Goal: Task Accomplishment & Management: Use online tool/utility

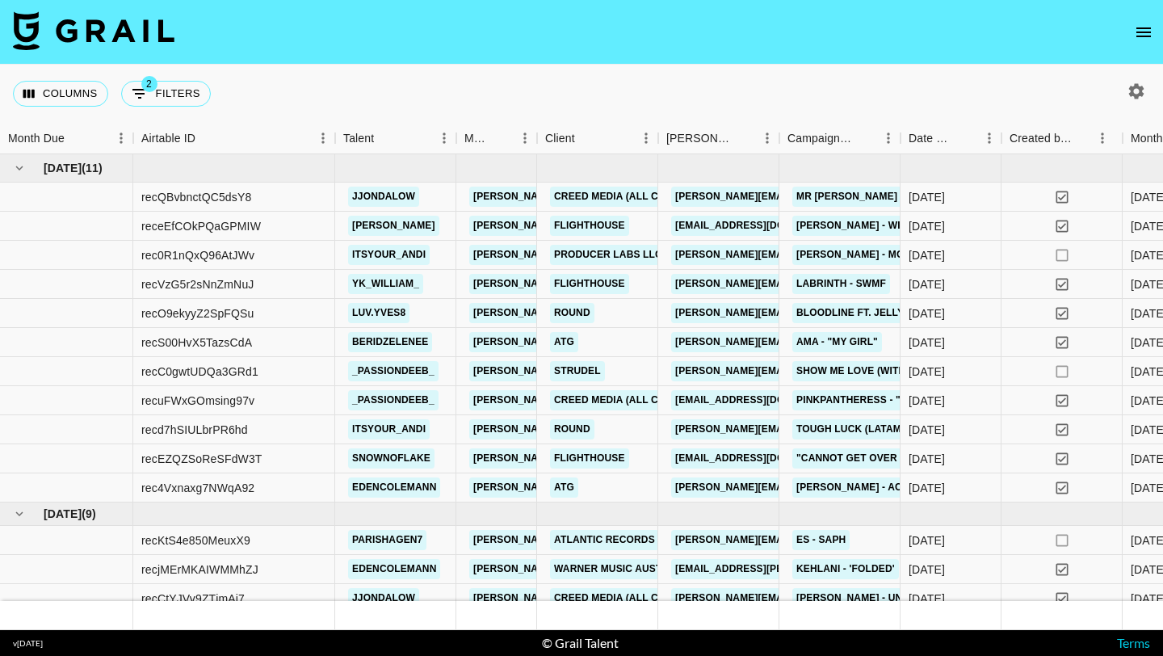
click at [1140, 37] on icon "open drawer" at bounding box center [1143, 32] width 19 height 19
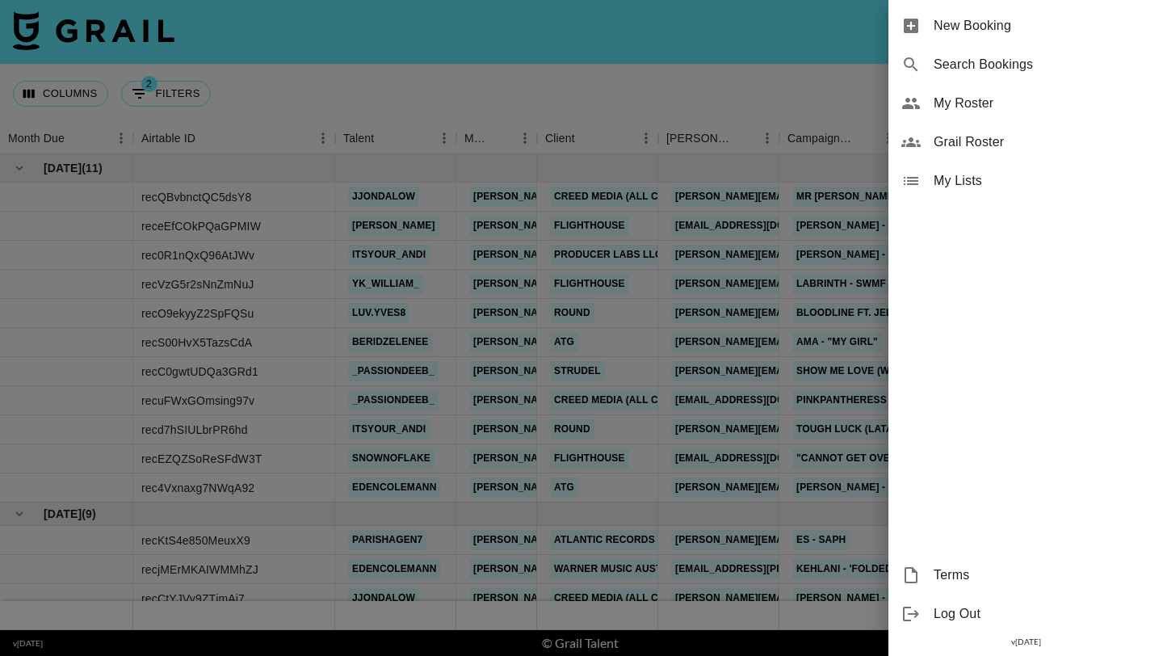
click at [1009, 110] on span "My Roster" at bounding box center [1042, 103] width 216 height 19
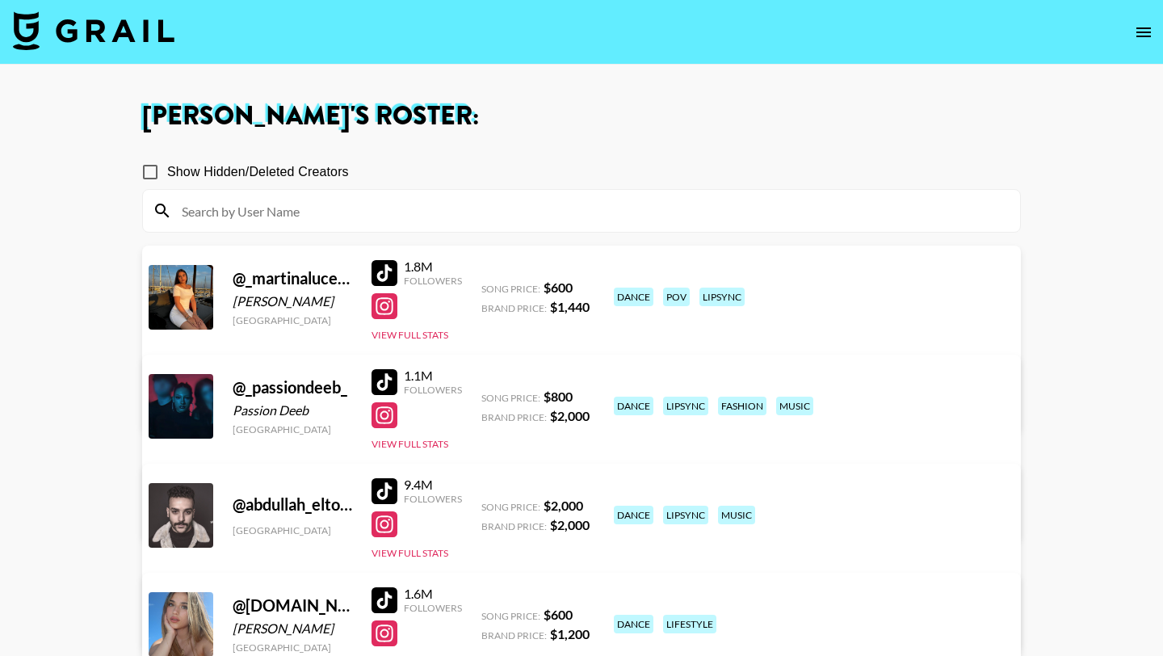
click at [506, 213] on input at bounding box center [591, 211] width 838 height 26
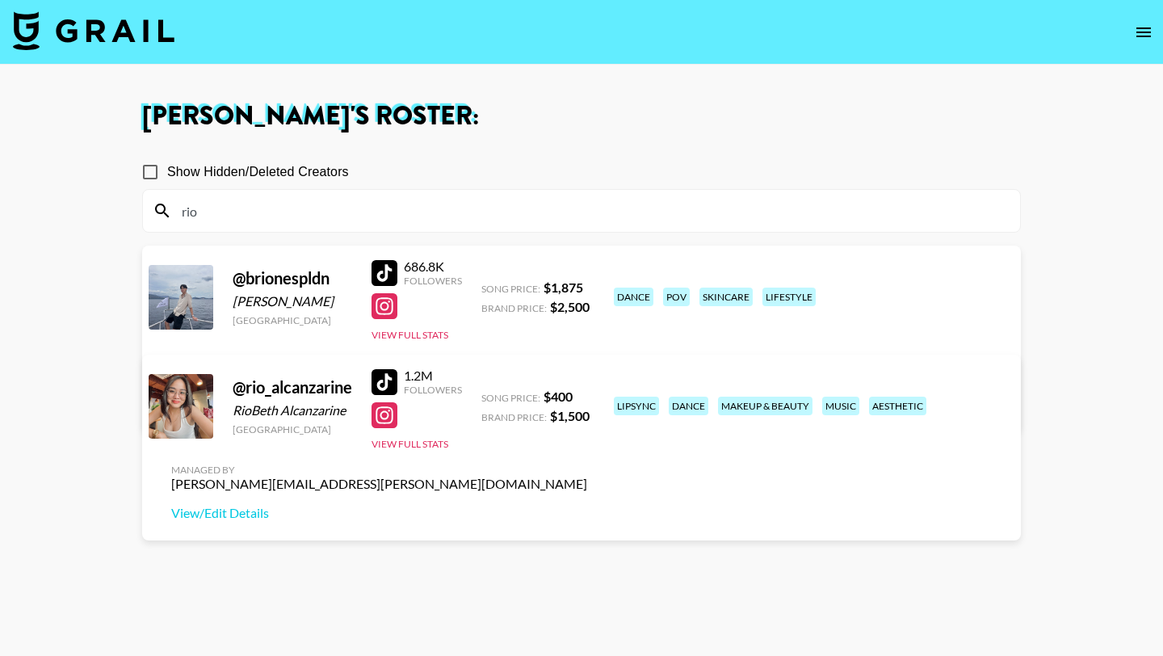
type input "rio"
click at [386, 384] on div at bounding box center [384, 382] width 26 height 26
click at [390, 383] on div at bounding box center [384, 382] width 26 height 26
click at [85, 30] on img at bounding box center [94, 30] width 162 height 39
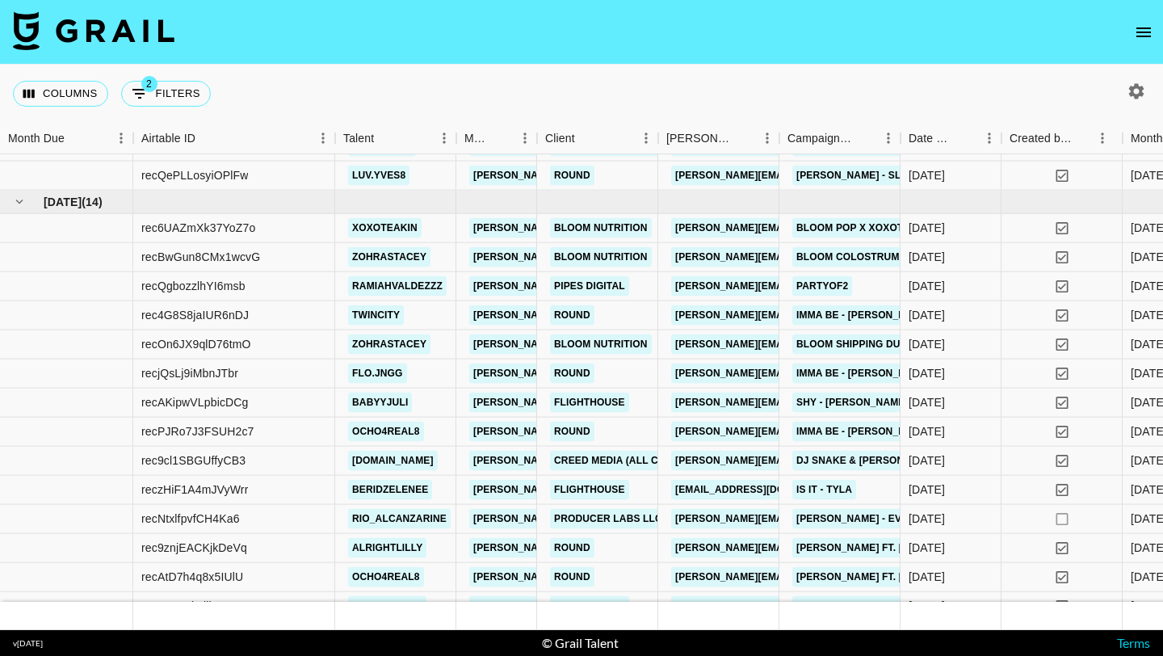
scroll to position [1192, 0]
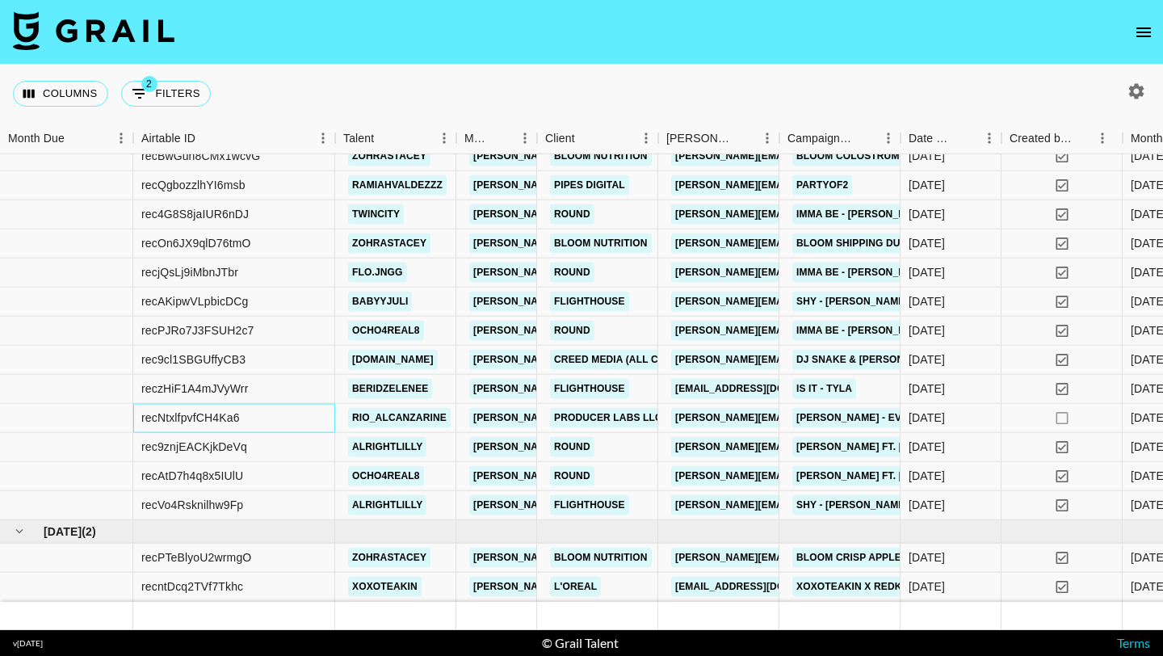
click at [312, 418] on div "recNtxlfpvfCH4Ka6" at bounding box center [234, 418] width 202 height 29
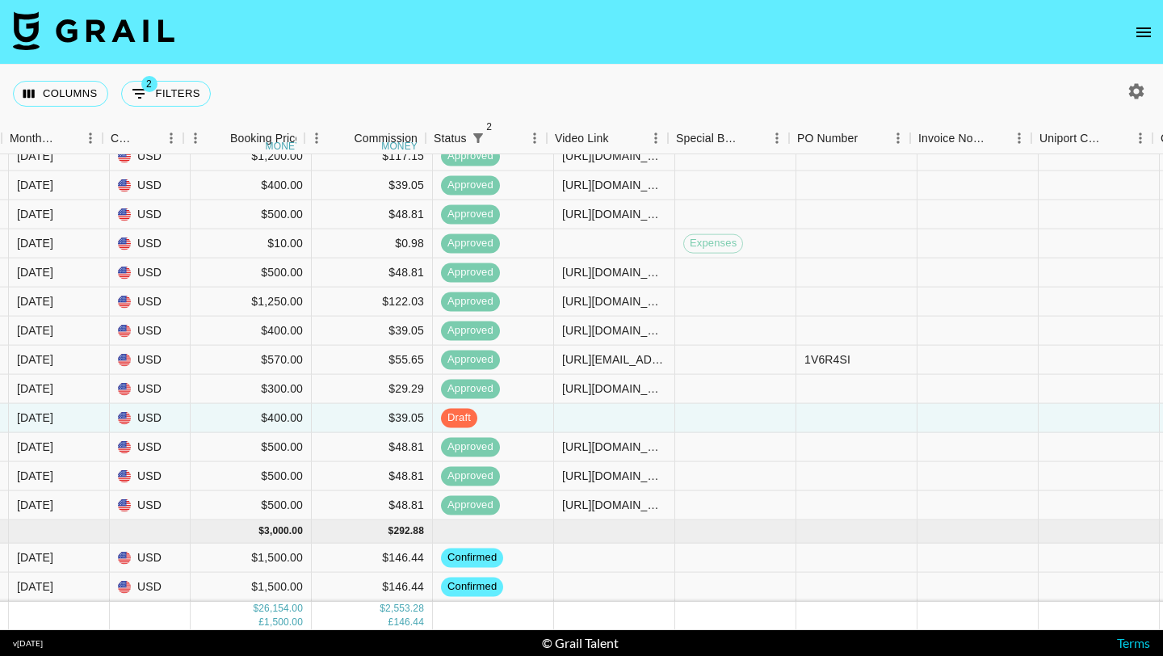
scroll to position [1192, 1121]
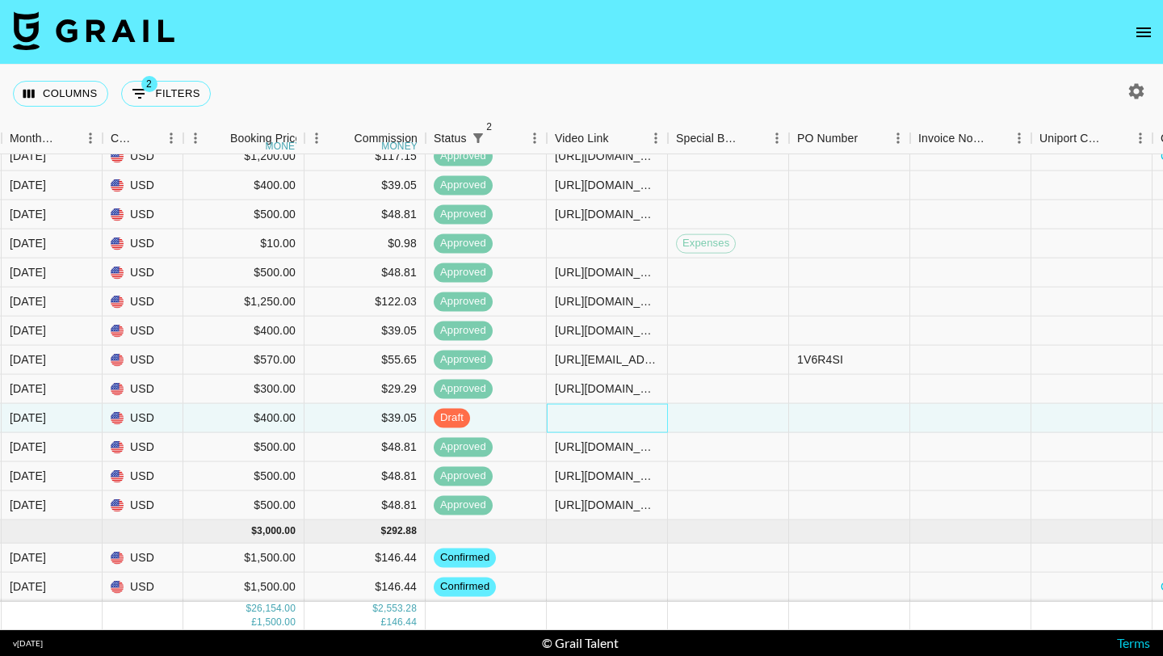
click at [569, 418] on div at bounding box center [607, 418] width 121 height 29
type input "[URL][DOMAIN_NAME]"
click at [705, 414] on div at bounding box center [728, 418] width 121 height 29
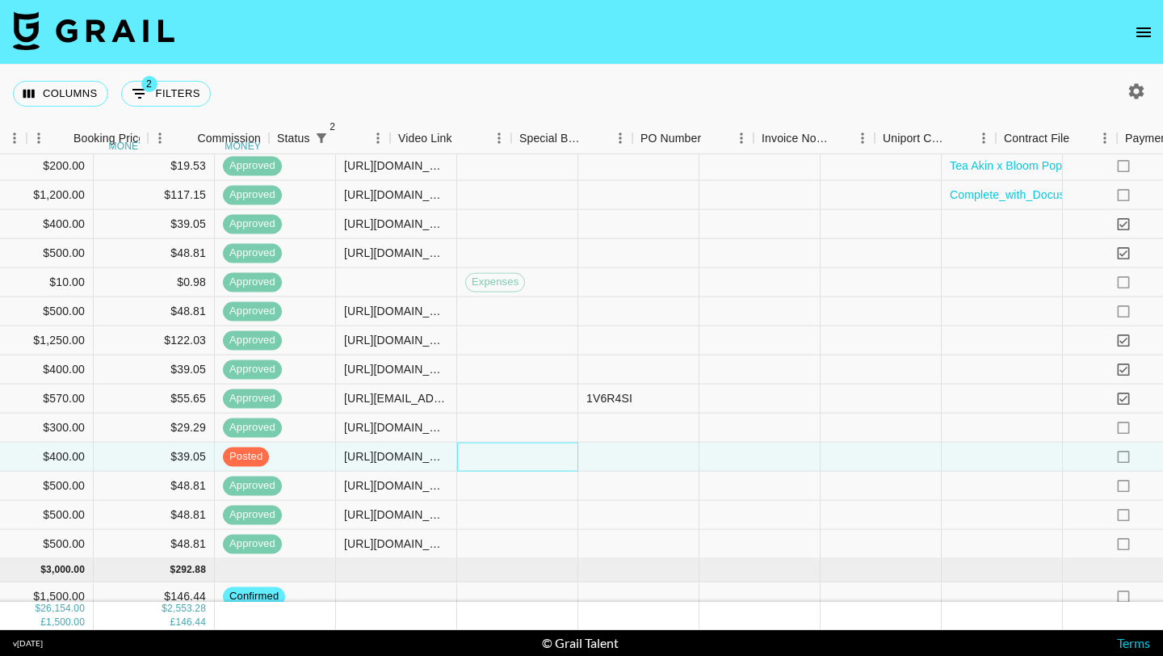
scroll to position [1153, 1660]
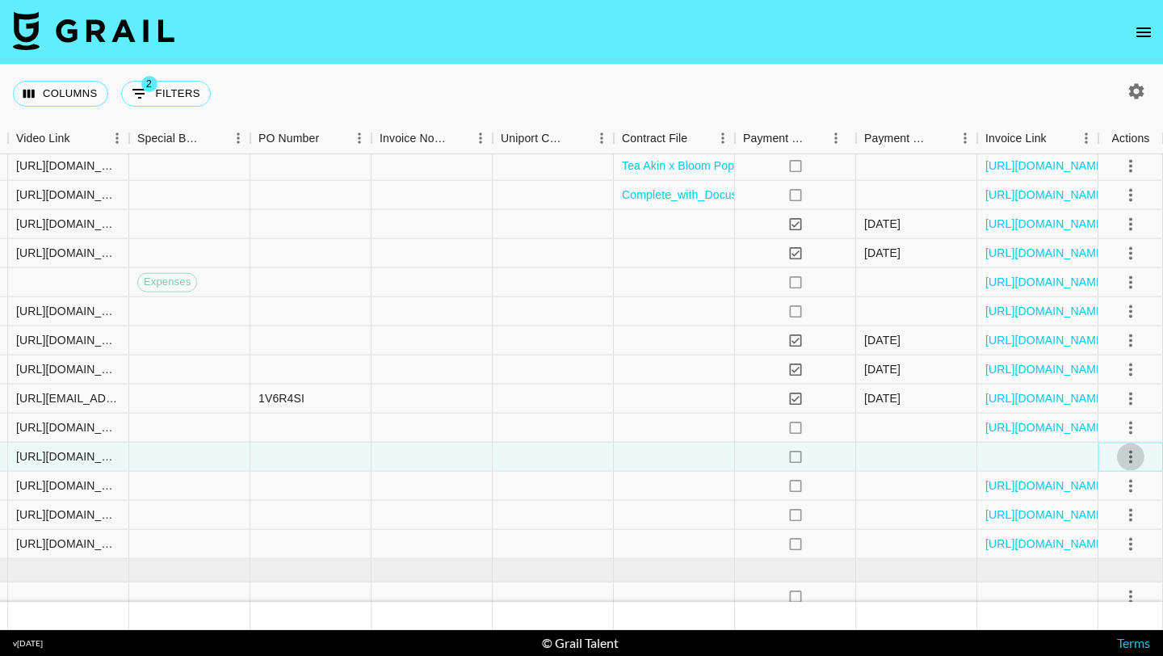
click at [1131, 452] on icon "select merge strategy" at bounding box center [1130, 456] width 3 height 13
click at [1106, 602] on div "Approve" at bounding box center [1095, 607] width 49 height 19
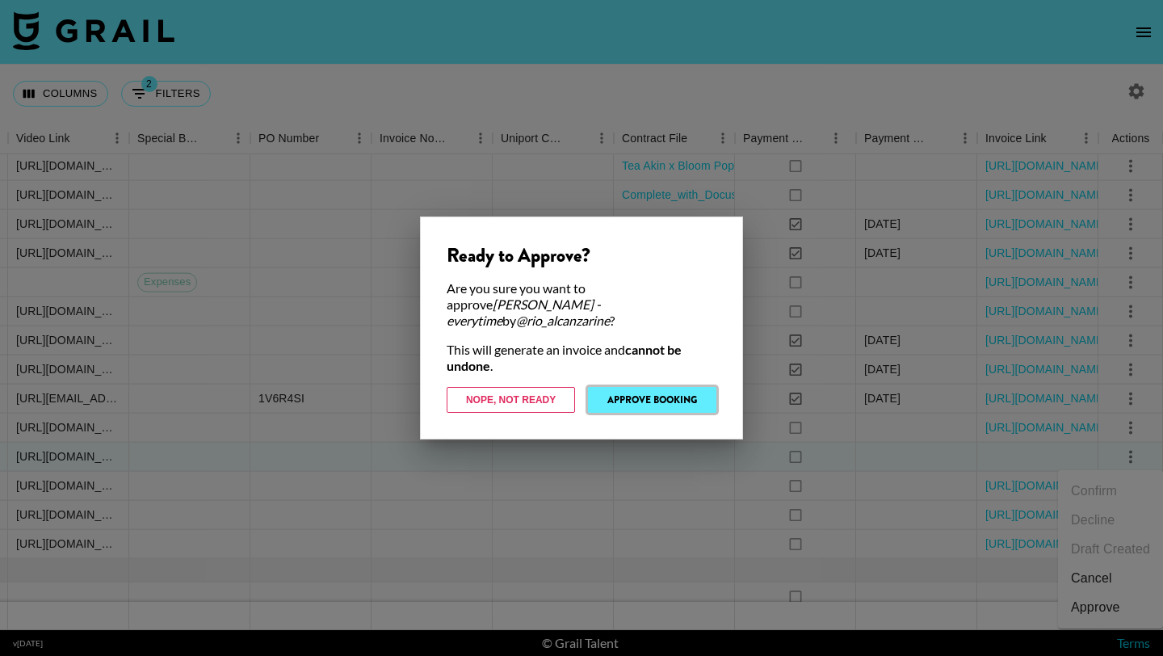
click at [676, 397] on button "Approve Booking" at bounding box center [652, 400] width 128 height 26
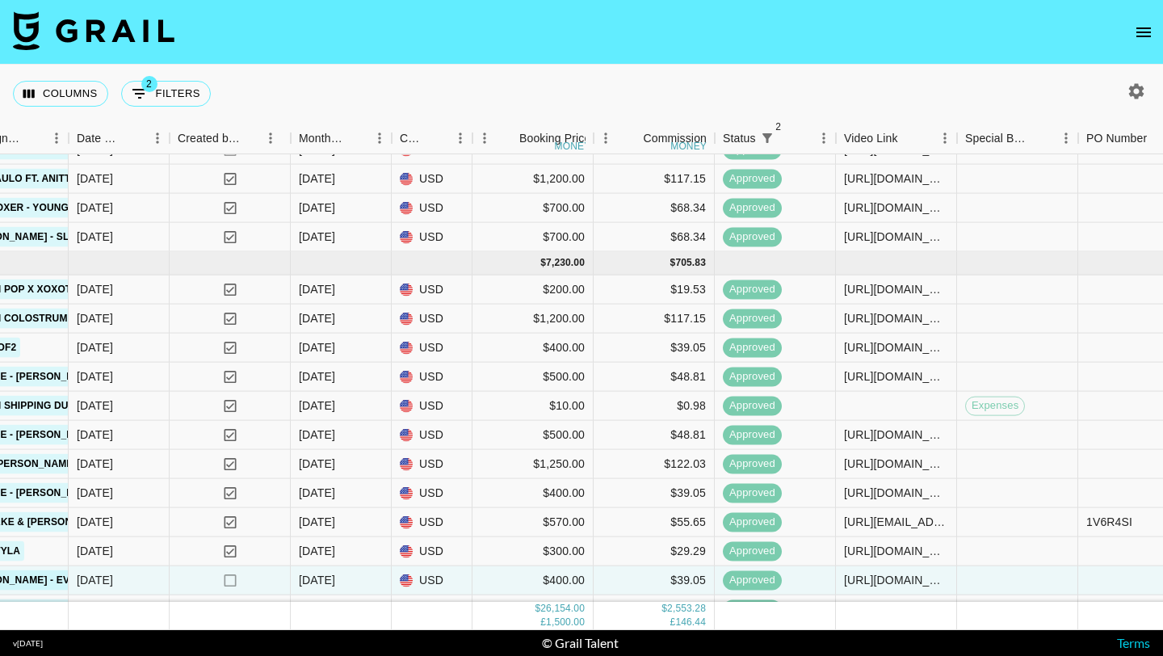
scroll to position [1192, 832]
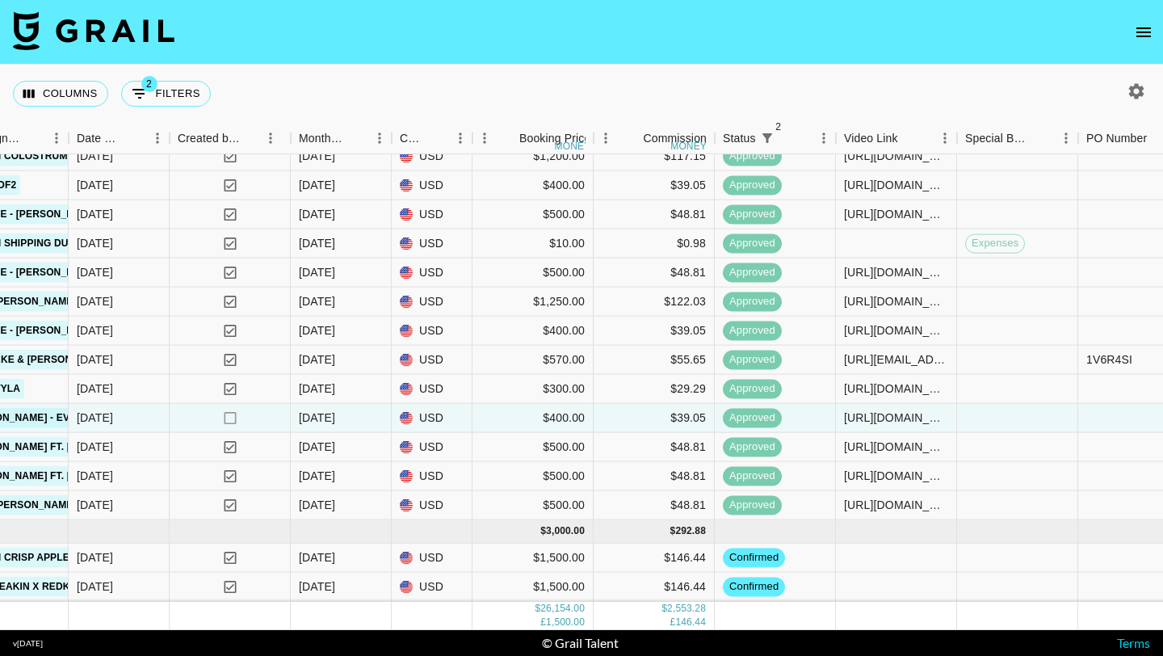
click at [1144, 96] on icon "button" at bounding box center [1136, 91] width 19 height 19
select select "[DATE]"
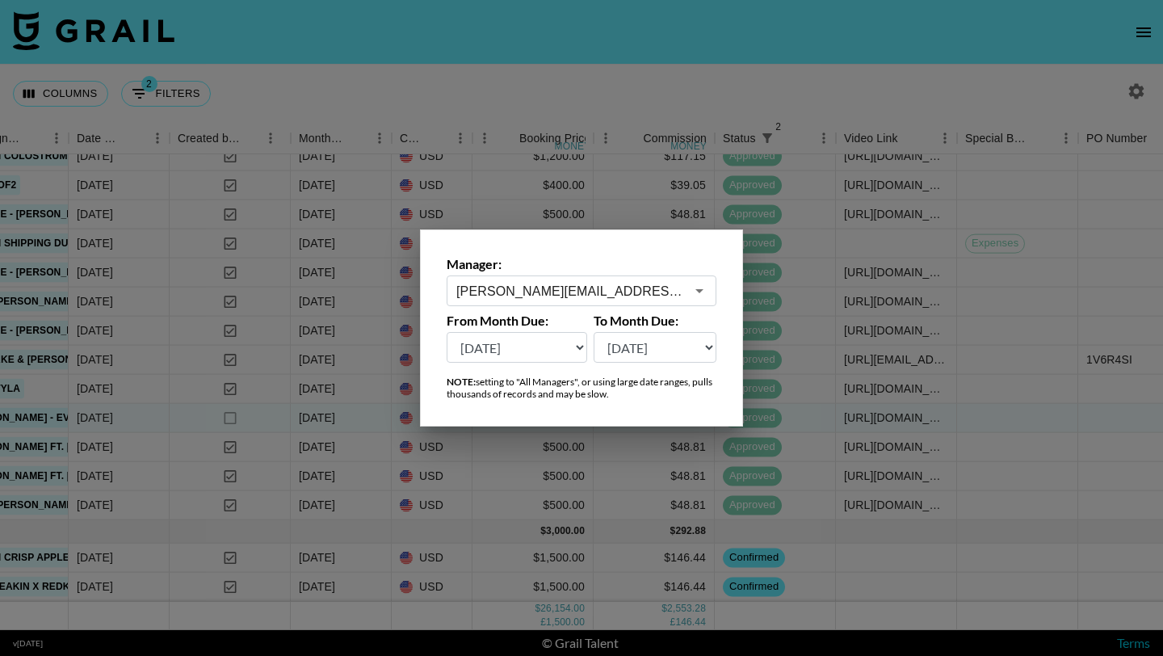
click at [578, 298] on input "[PERSON_NAME][EMAIL_ADDRESS][PERSON_NAME][DOMAIN_NAME]" at bounding box center [570, 291] width 229 height 19
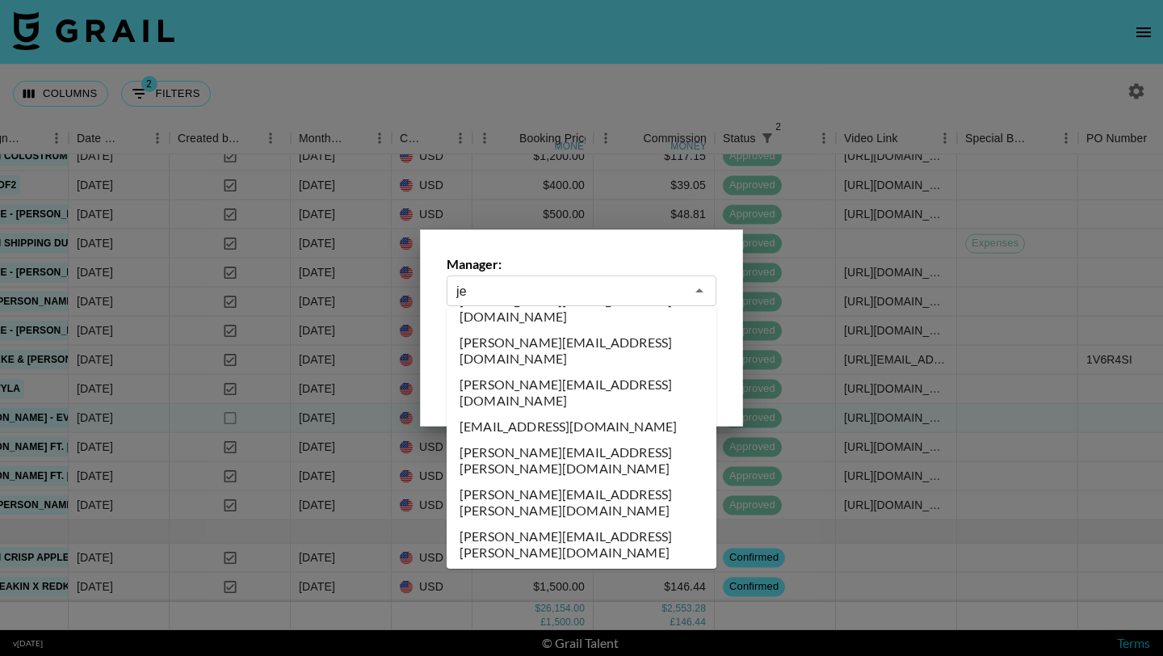
scroll to position [0, 0]
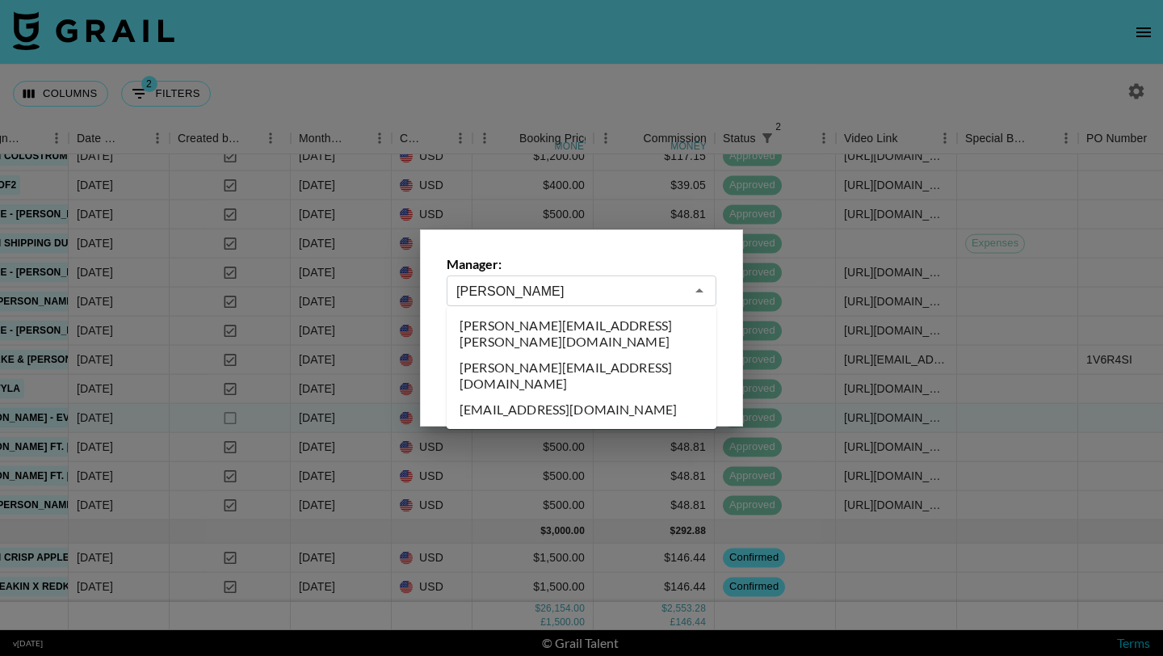
click at [573, 397] on li "[EMAIL_ADDRESS][DOMAIN_NAME]" at bounding box center [582, 410] width 270 height 26
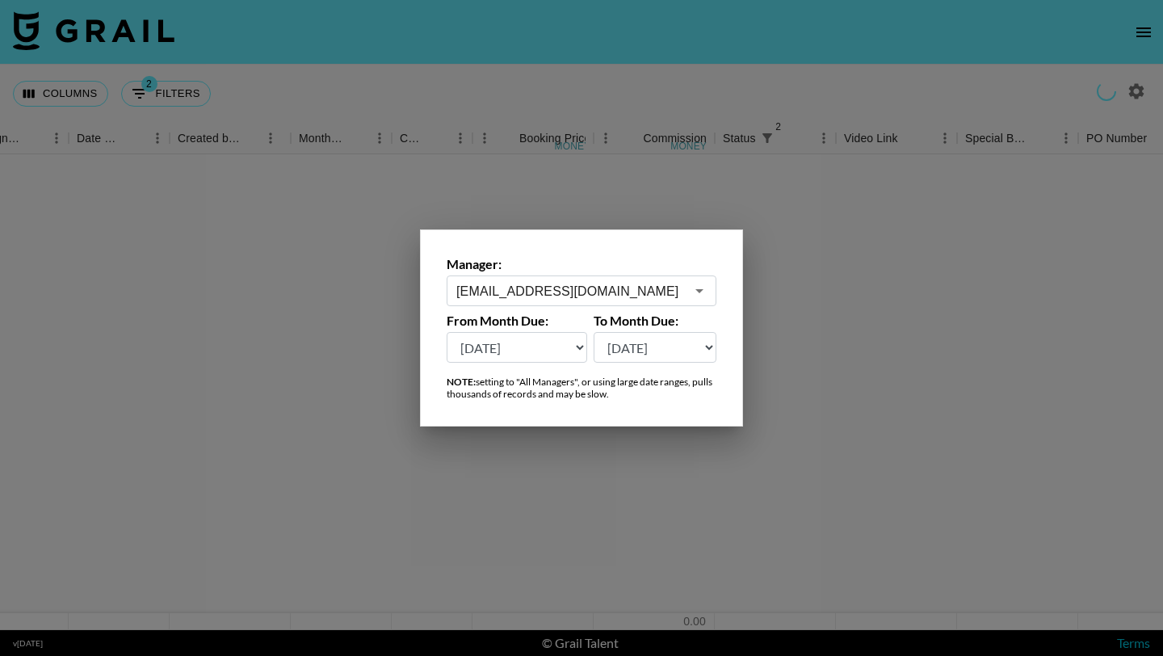
type input "[EMAIL_ADDRESS][DOMAIN_NAME]"
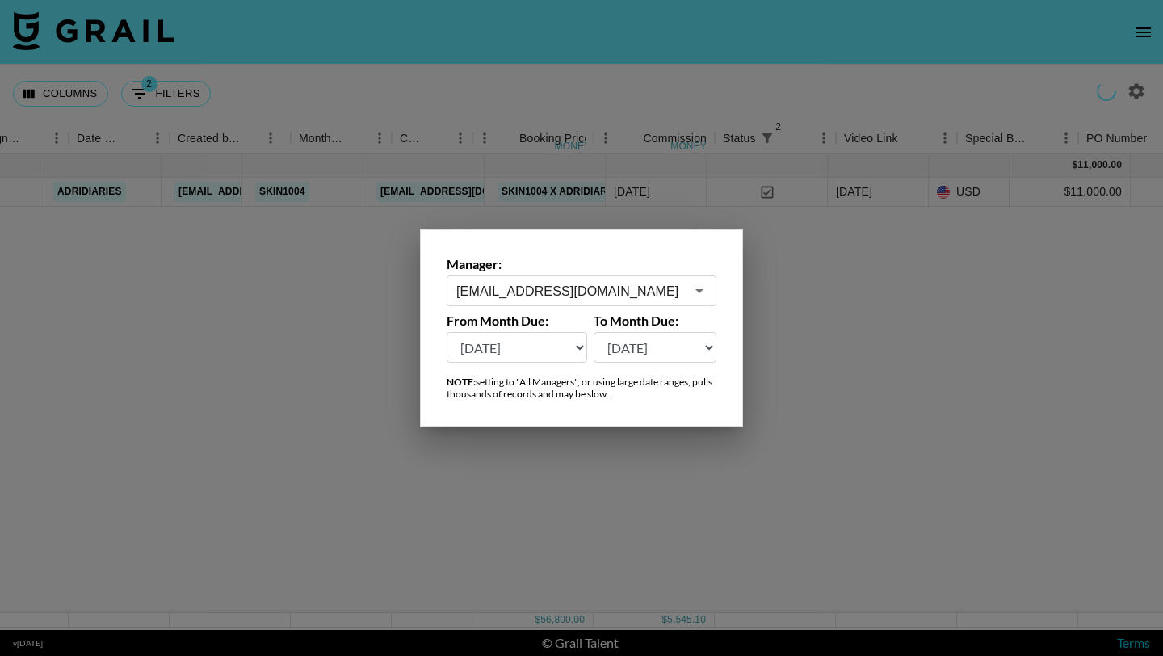
scroll to position [0, 832]
click at [543, 99] on div at bounding box center [581, 328] width 1163 height 656
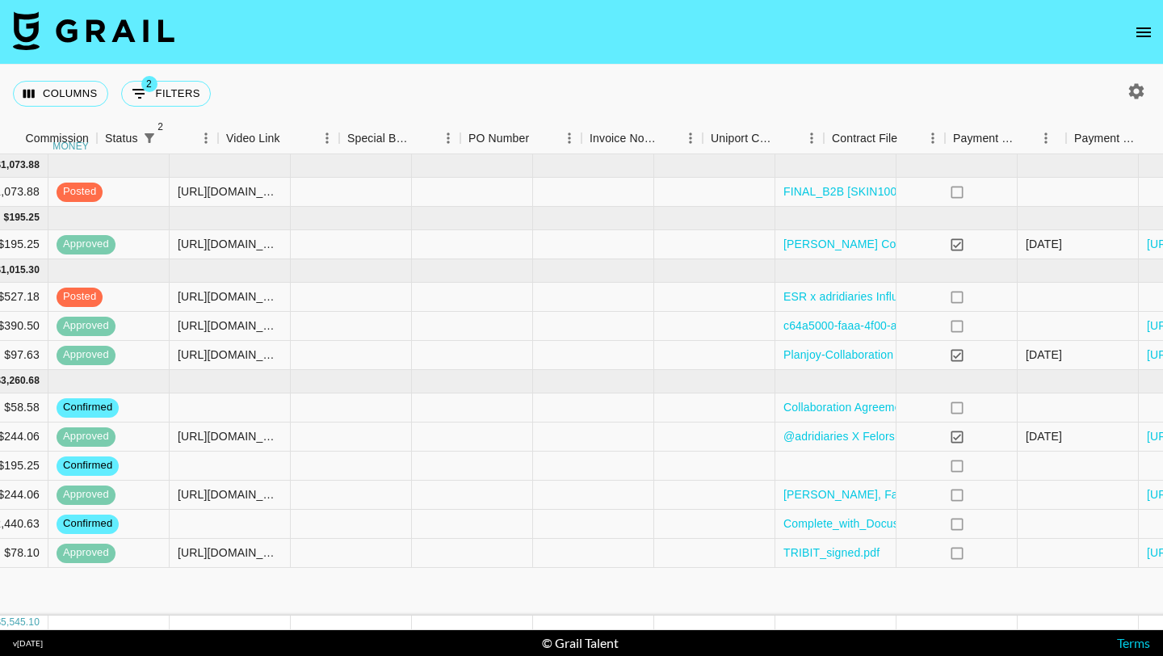
scroll to position [0, 1660]
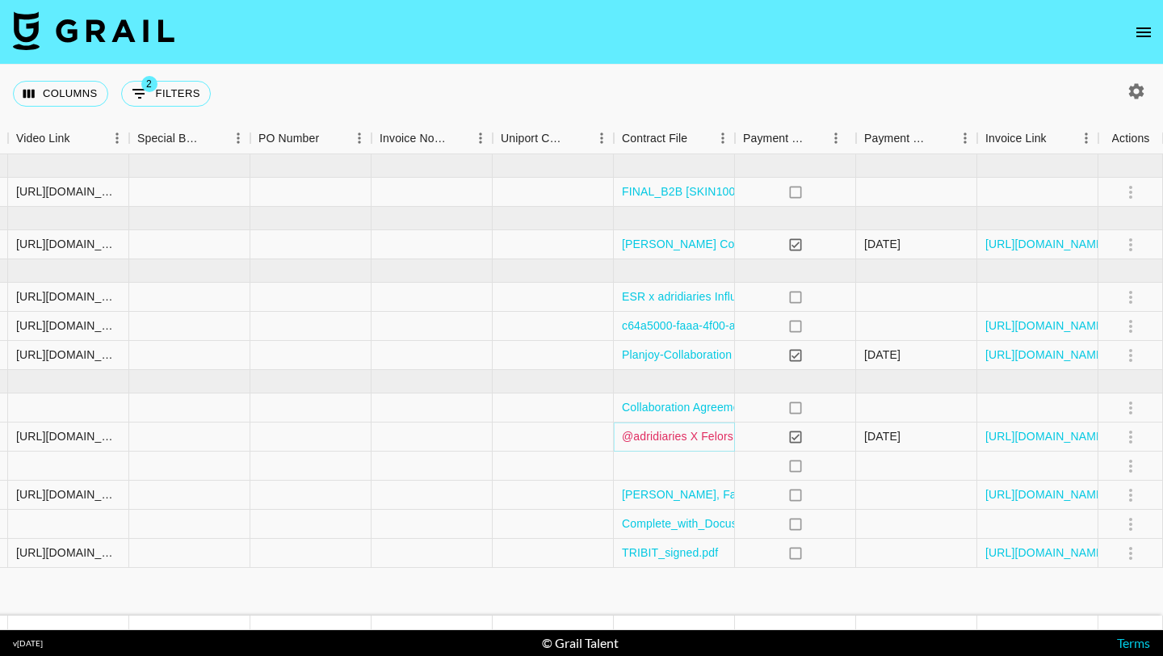
click at [706, 439] on link "@adridiaries X Felorshop By [PERSON_NAME].docx" at bounding box center [758, 436] width 273 height 16
